Goal: Task Accomplishment & Management: Use online tool/utility

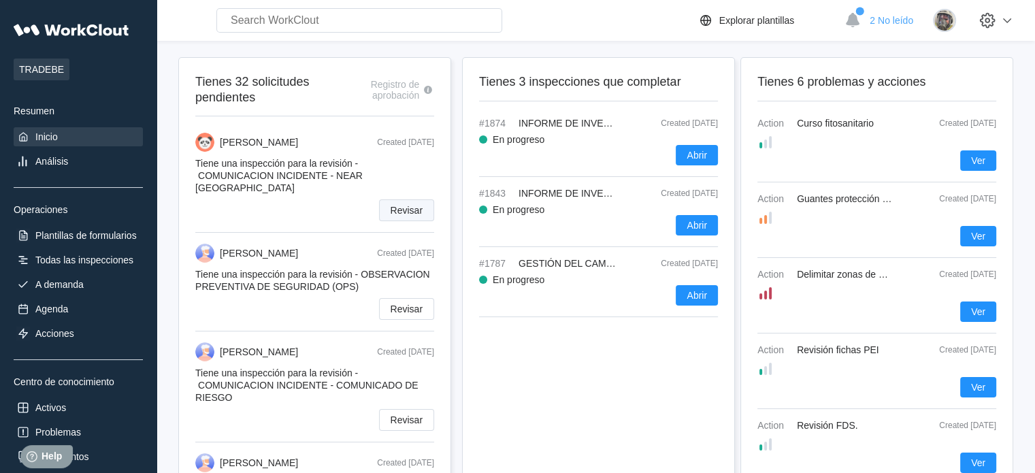
click at [401, 205] on span "Revisar" at bounding box center [406, 210] width 32 height 10
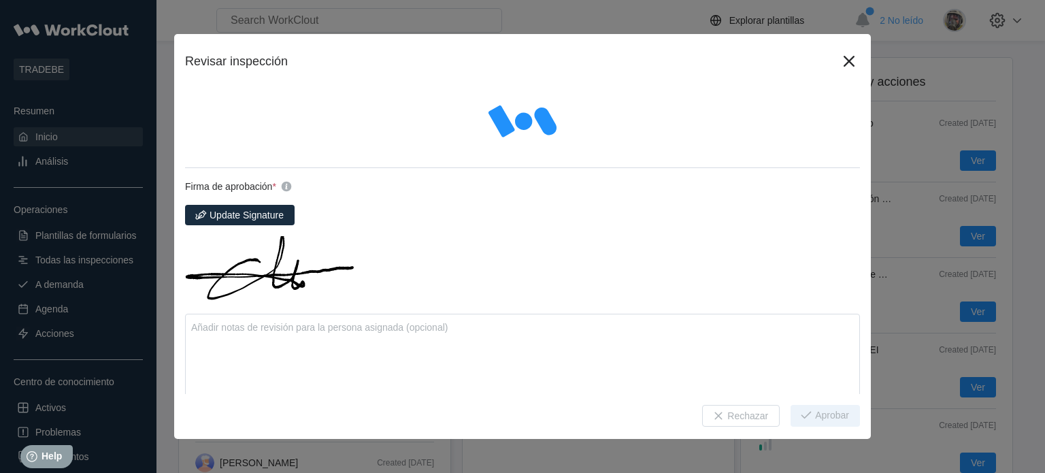
type textarea "x"
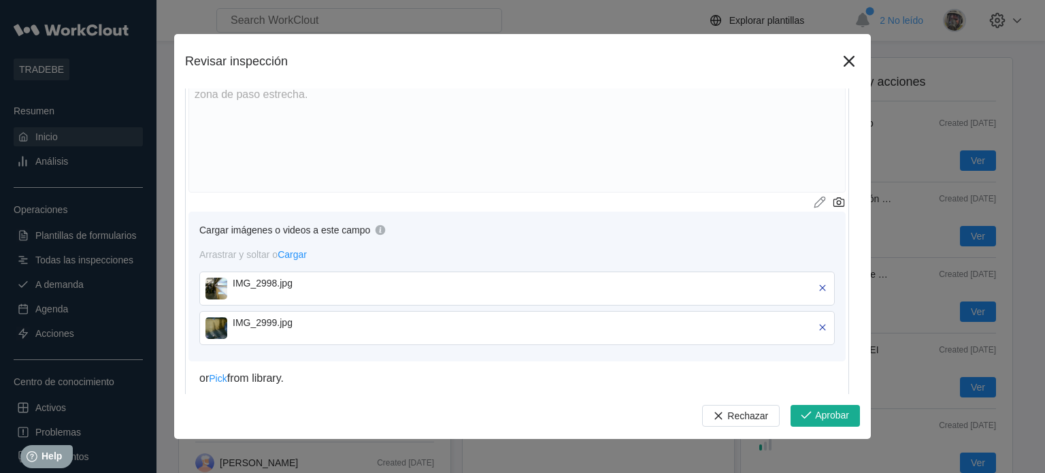
scroll to position [476, 0]
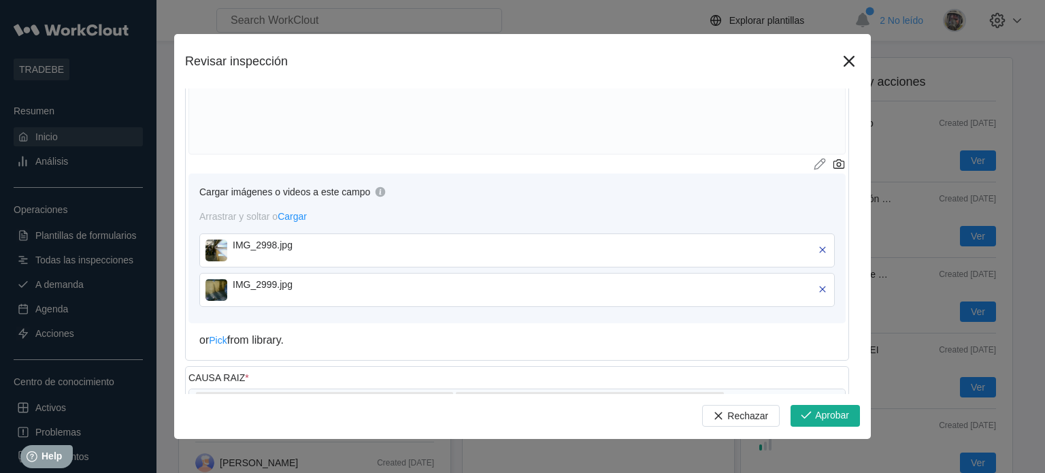
click at [220, 252] on img at bounding box center [216, 250] width 22 height 22
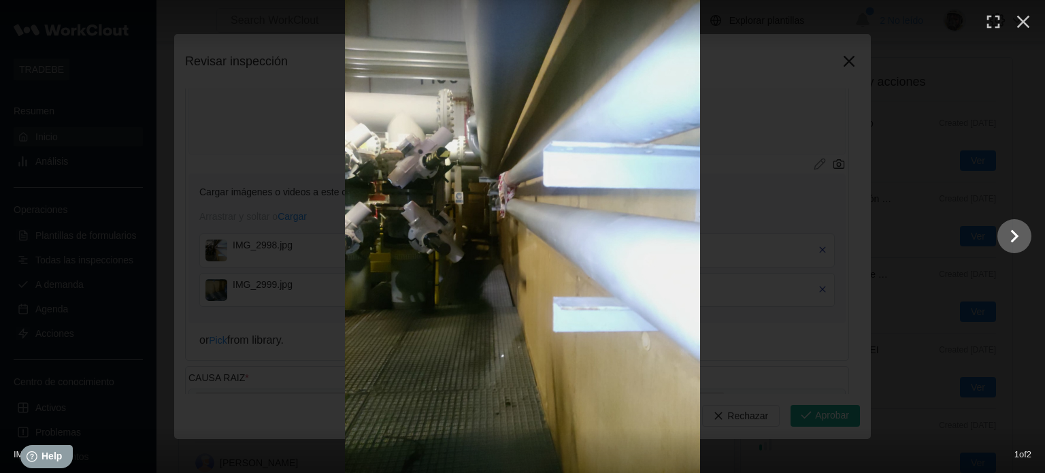
click at [1019, 235] on icon "Show slide 2 of 2" at bounding box center [1014, 236] width 26 height 33
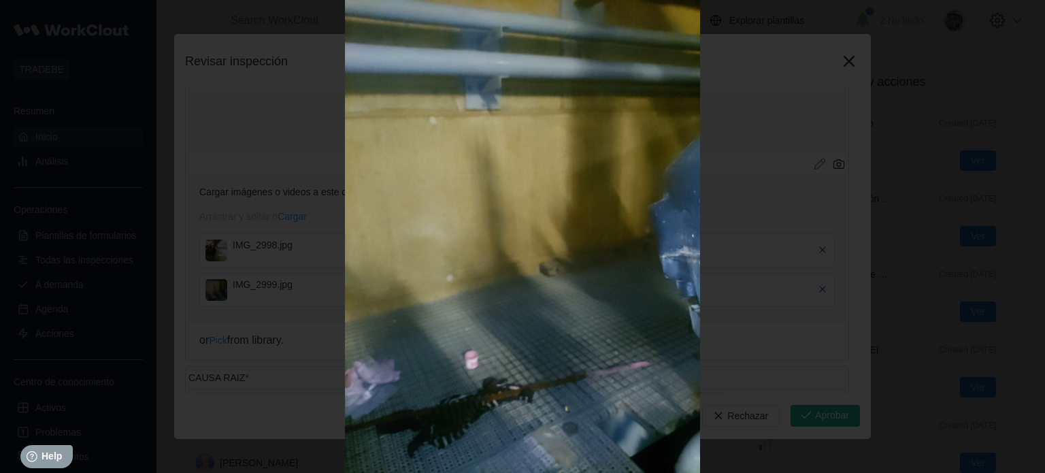
click at [1019, 235] on div at bounding box center [522, 236] width 1045 height 473
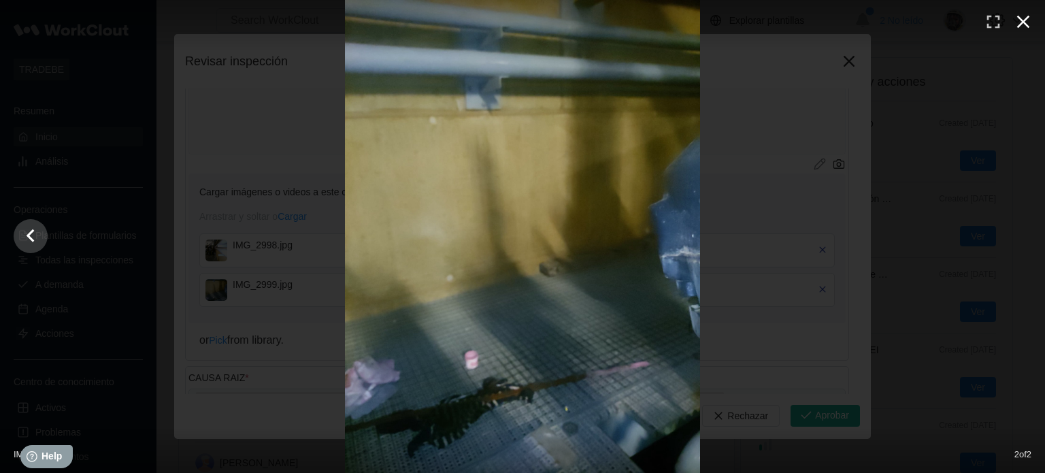
click at [1020, 16] on icon "button" at bounding box center [1023, 22] width 22 height 22
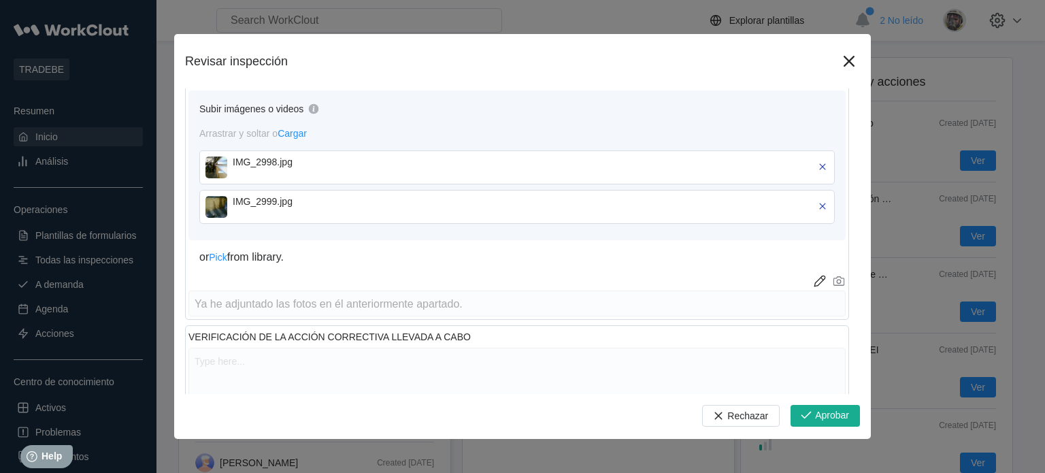
scroll to position [1360, 0]
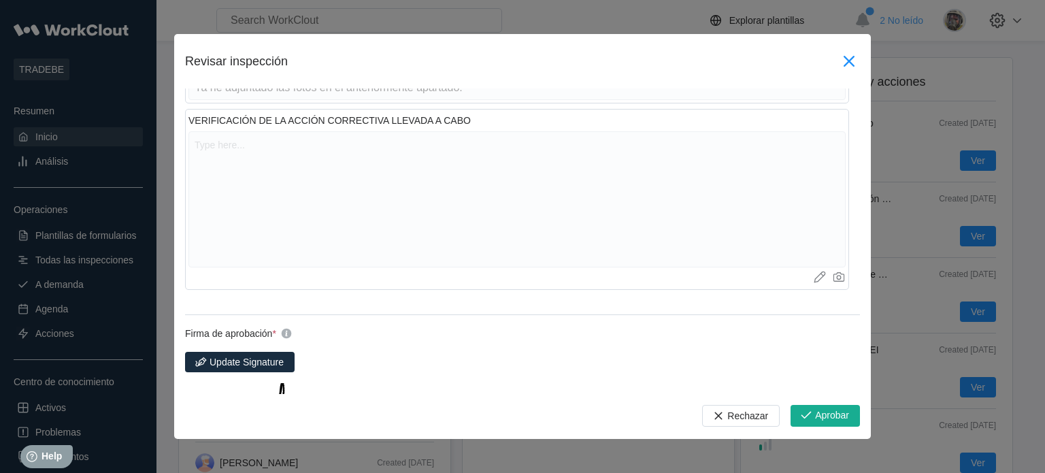
click at [838, 56] on icon at bounding box center [849, 61] width 22 height 22
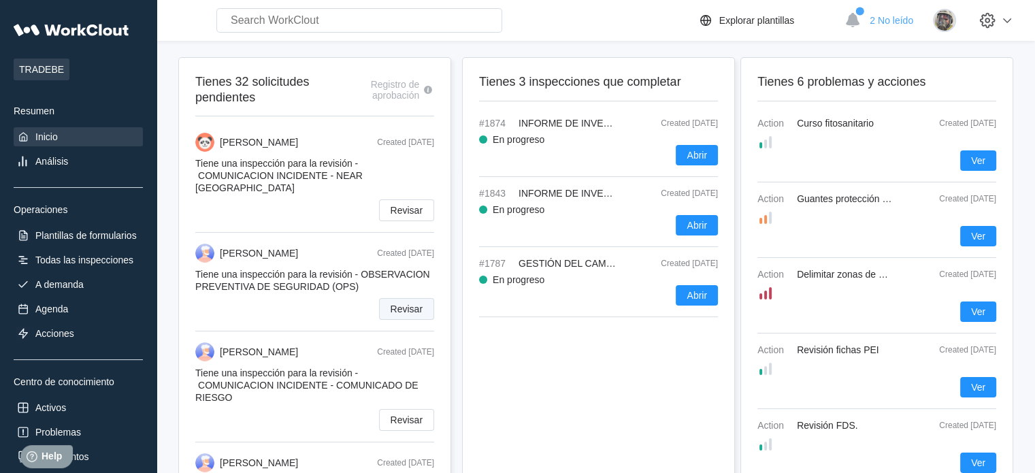
click at [390, 304] on span "Revisar" at bounding box center [406, 309] width 32 height 10
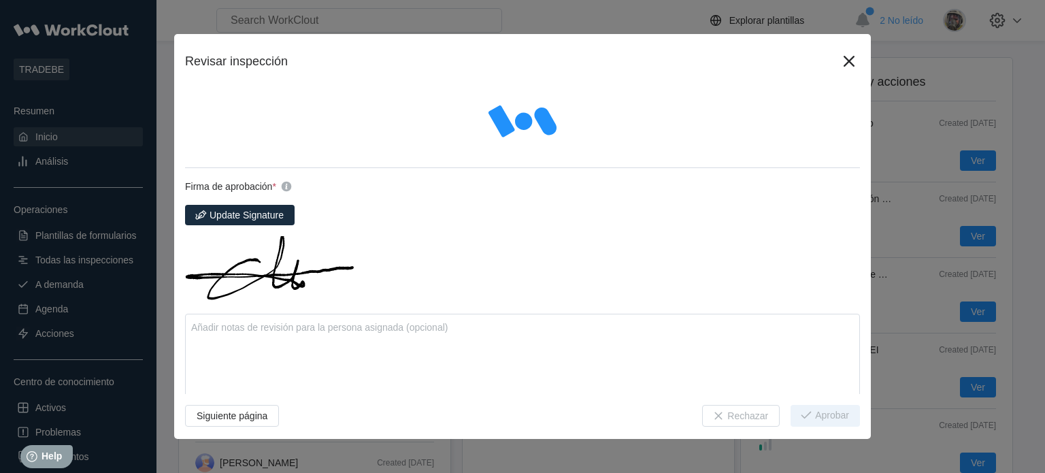
type textarea "x"
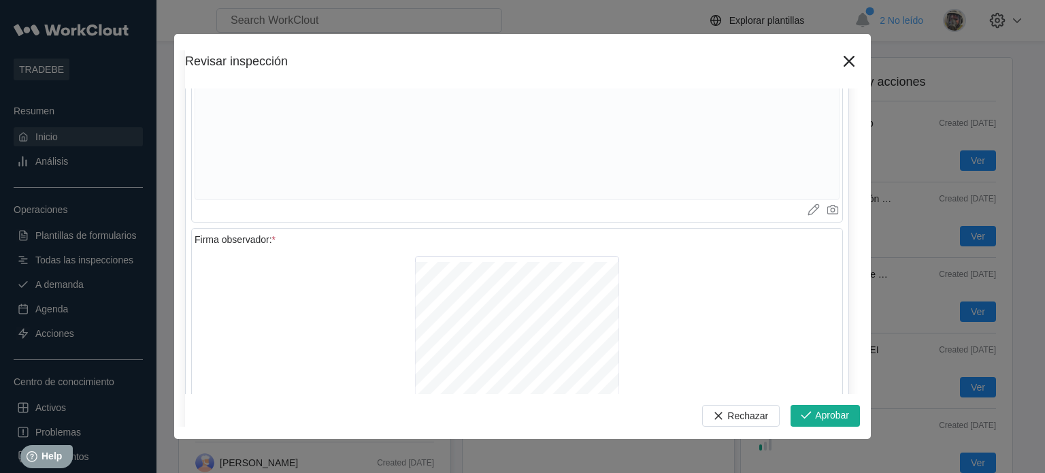
scroll to position [5074, 0]
click at [815, 414] on span "Aprobar" at bounding box center [832, 415] width 34 height 11
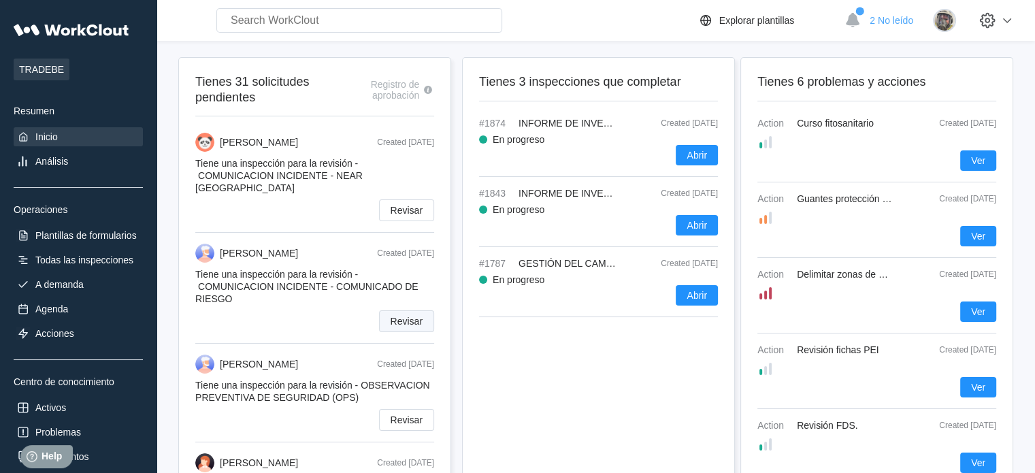
click at [407, 310] on button "Revisar" at bounding box center [406, 321] width 55 height 22
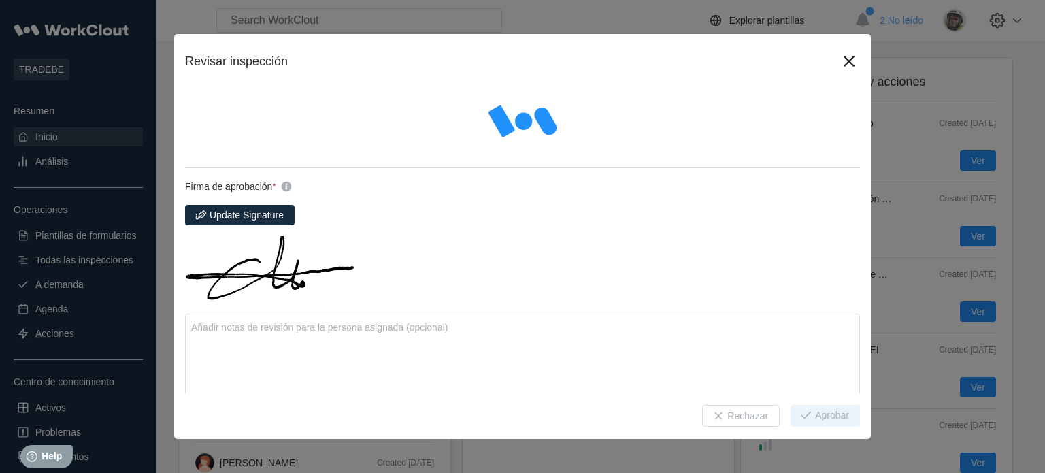
type textarea "x"
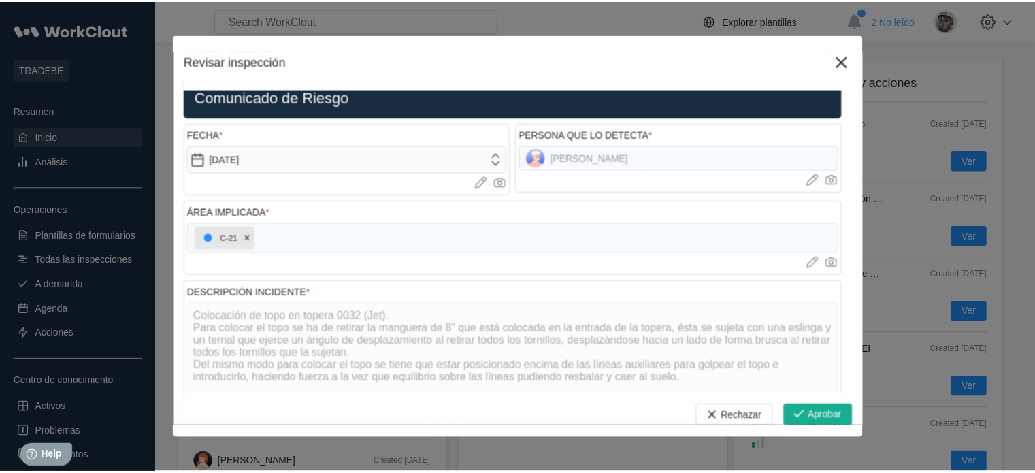
scroll to position [0, 0]
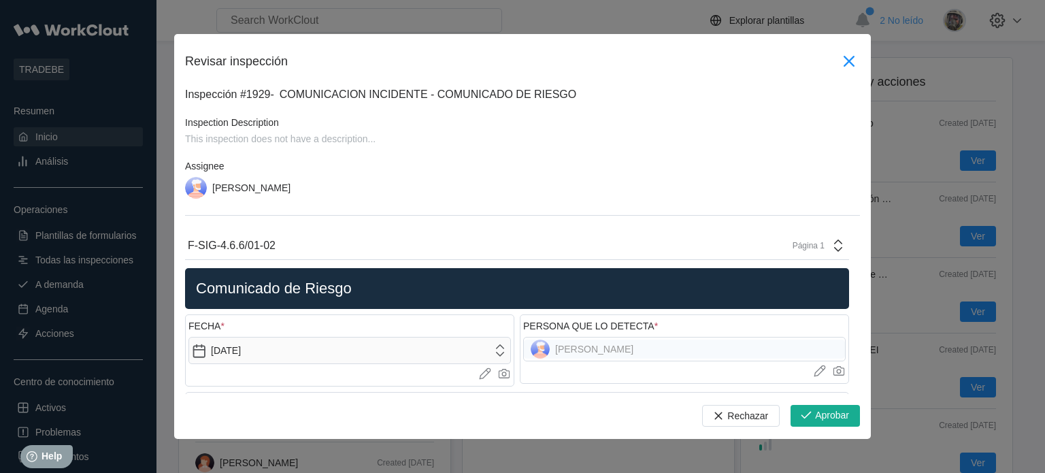
click at [838, 67] on icon at bounding box center [849, 61] width 22 height 22
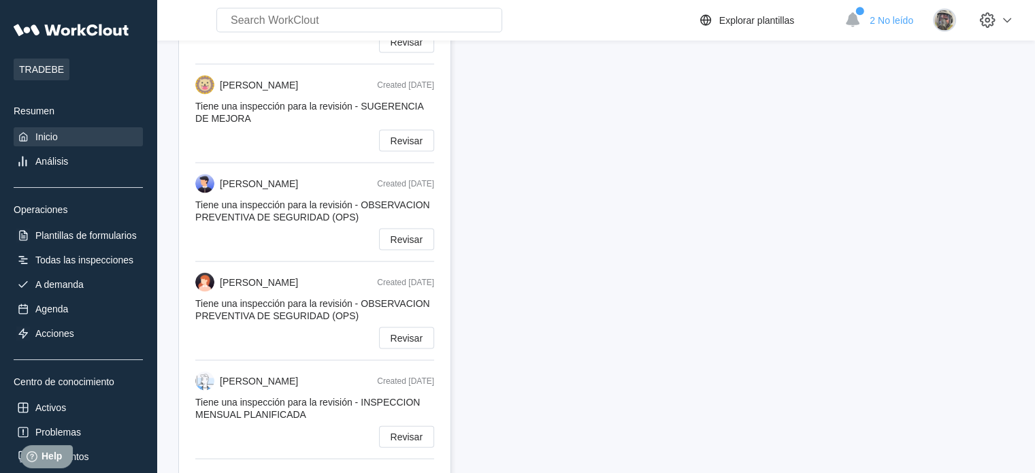
scroll to position [2872, 0]
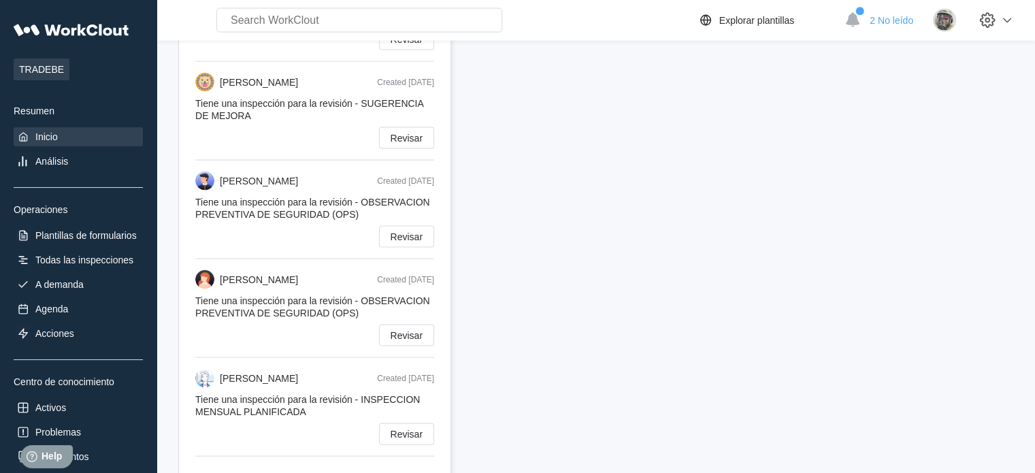
click at [69, 328] on div "Acciones" at bounding box center [54, 333] width 39 height 11
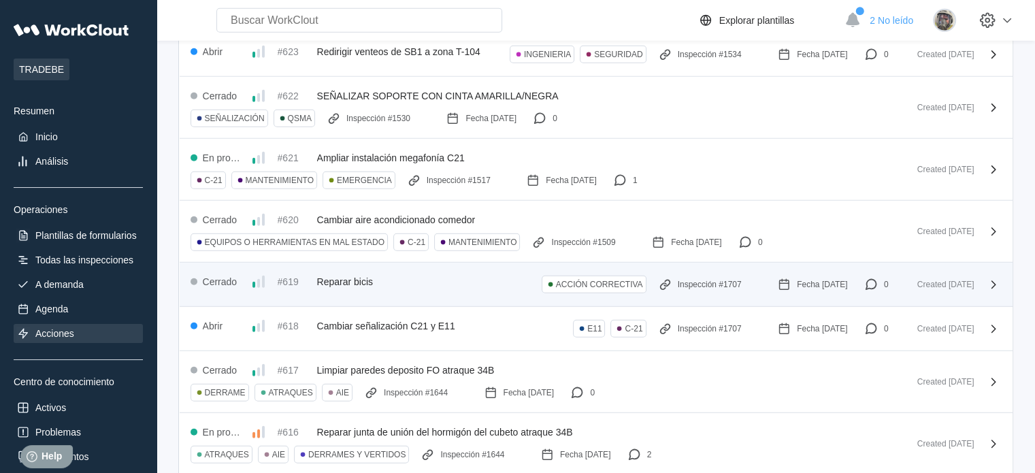
scroll to position [3877, 0]
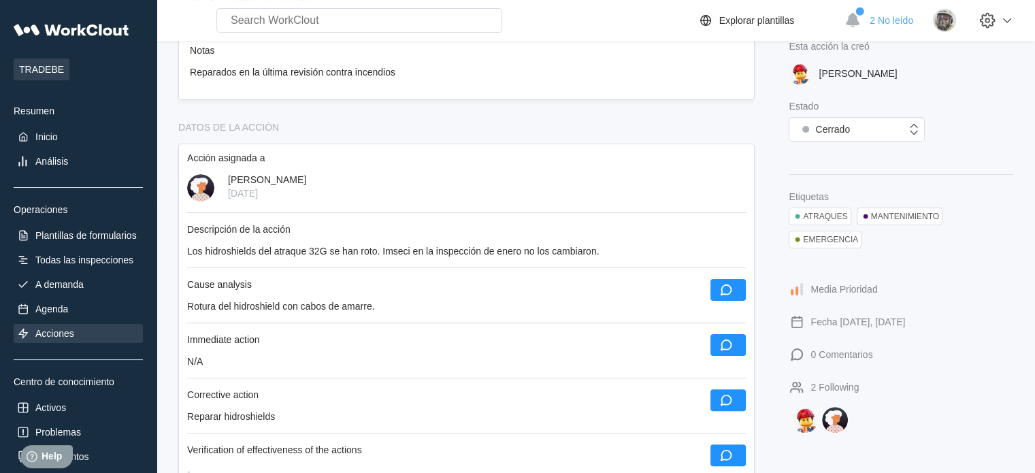
scroll to position [272, 0]
